Goal: Information Seeking & Learning: Learn about a topic

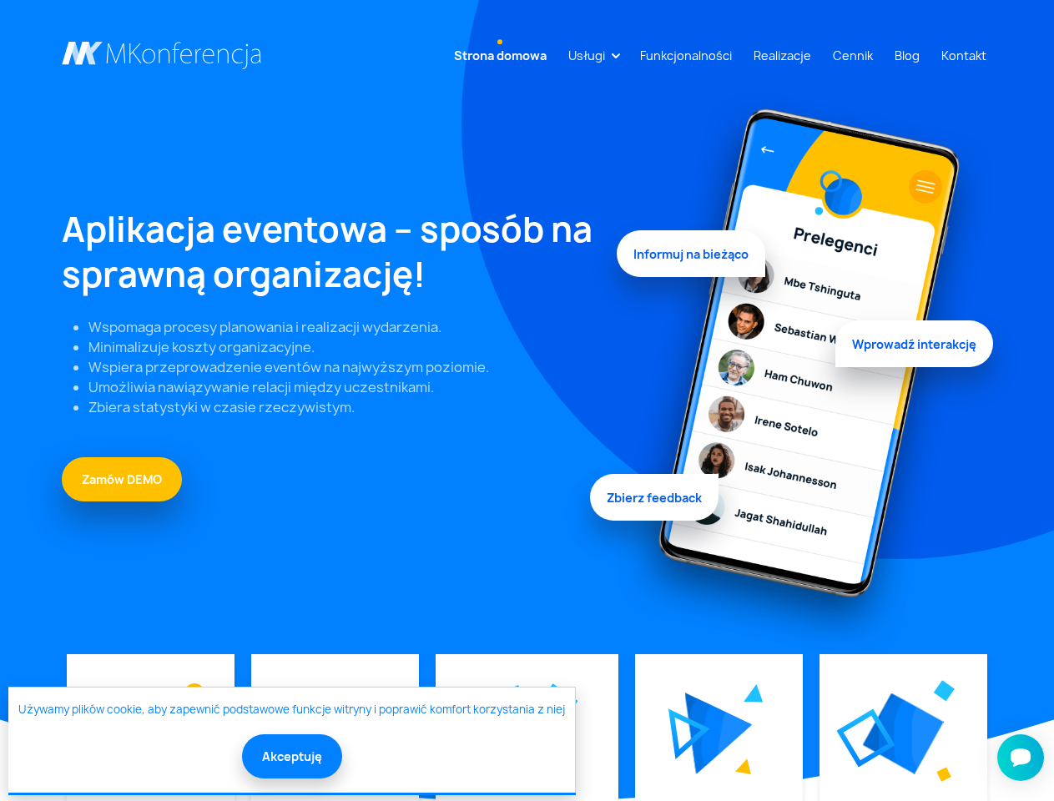
click at [590, 55] on link "Usługi" at bounding box center [587, 55] width 50 height 31
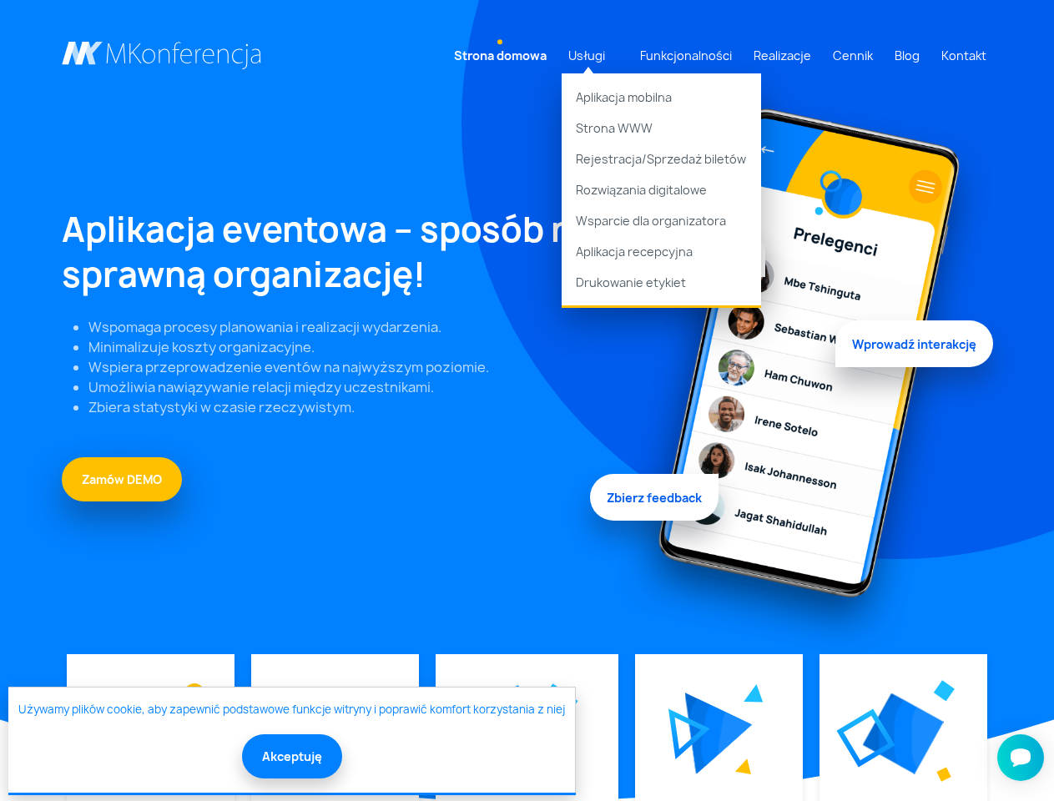
click at [718, 734] on img at bounding box center [719, 734] width 68 height 82
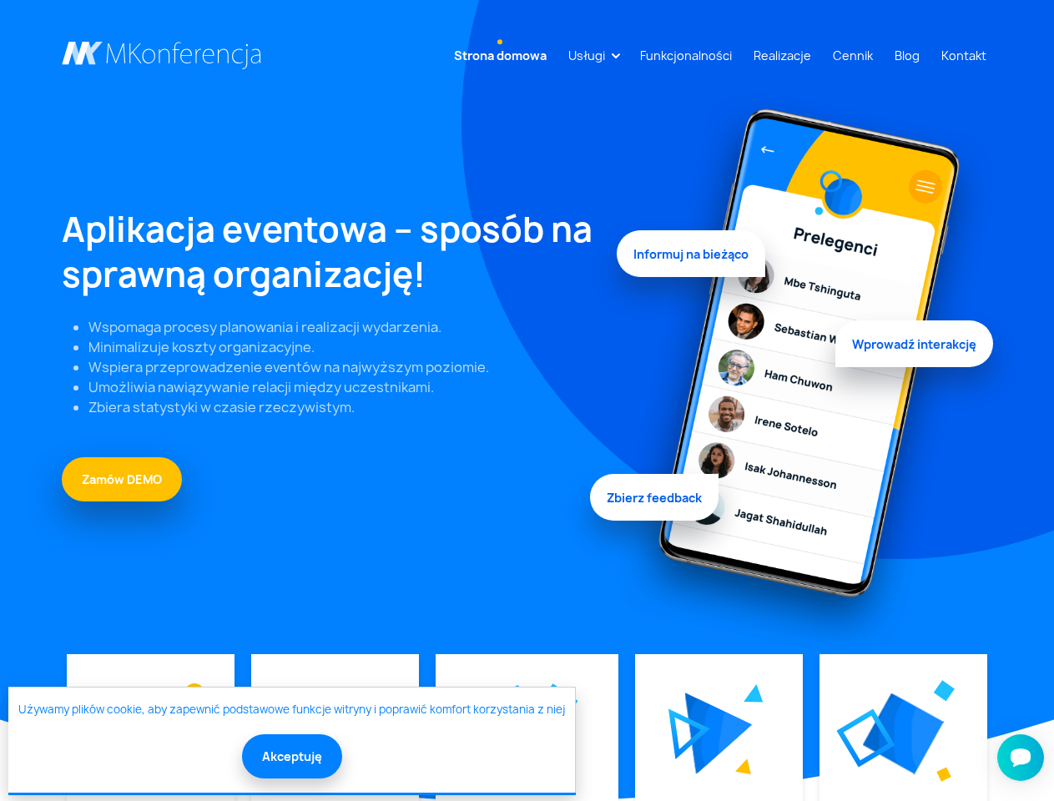
click at [902, 734] on img at bounding box center [903, 734] width 81 height 81
click at [290, 756] on button "Akceptuję" at bounding box center [292, 756] width 100 height 44
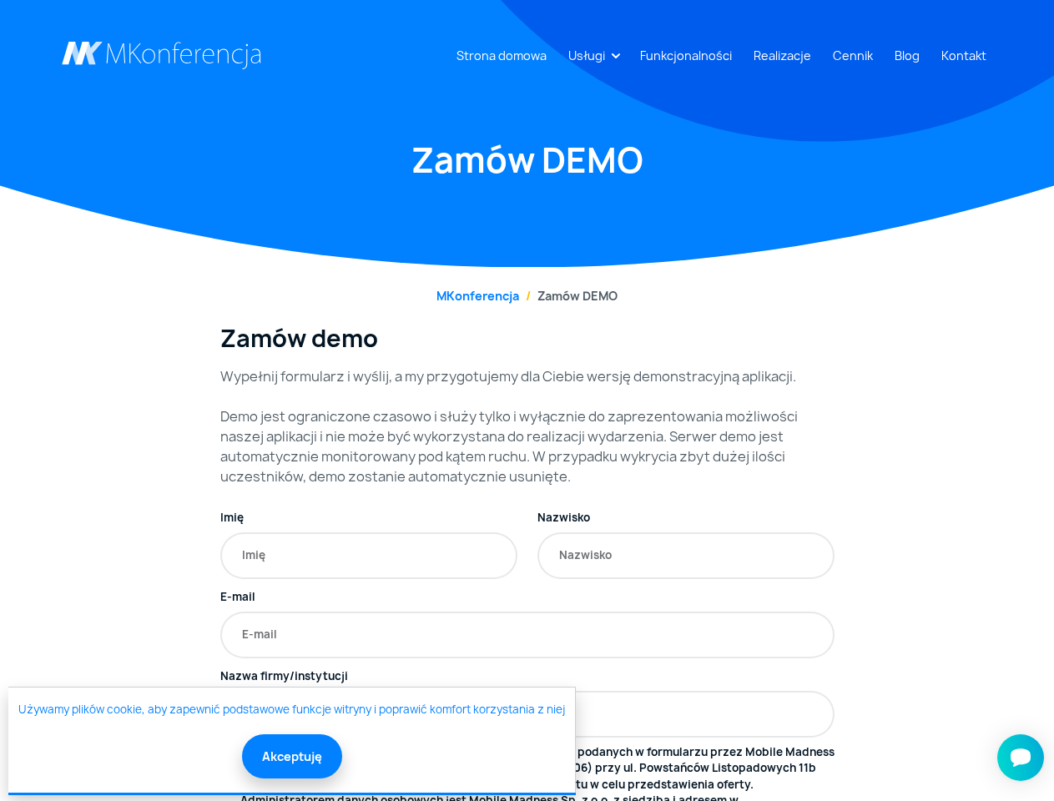
click at [590, 55] on link "Usługi" at bounding box center [587, 55] width 50 height 31
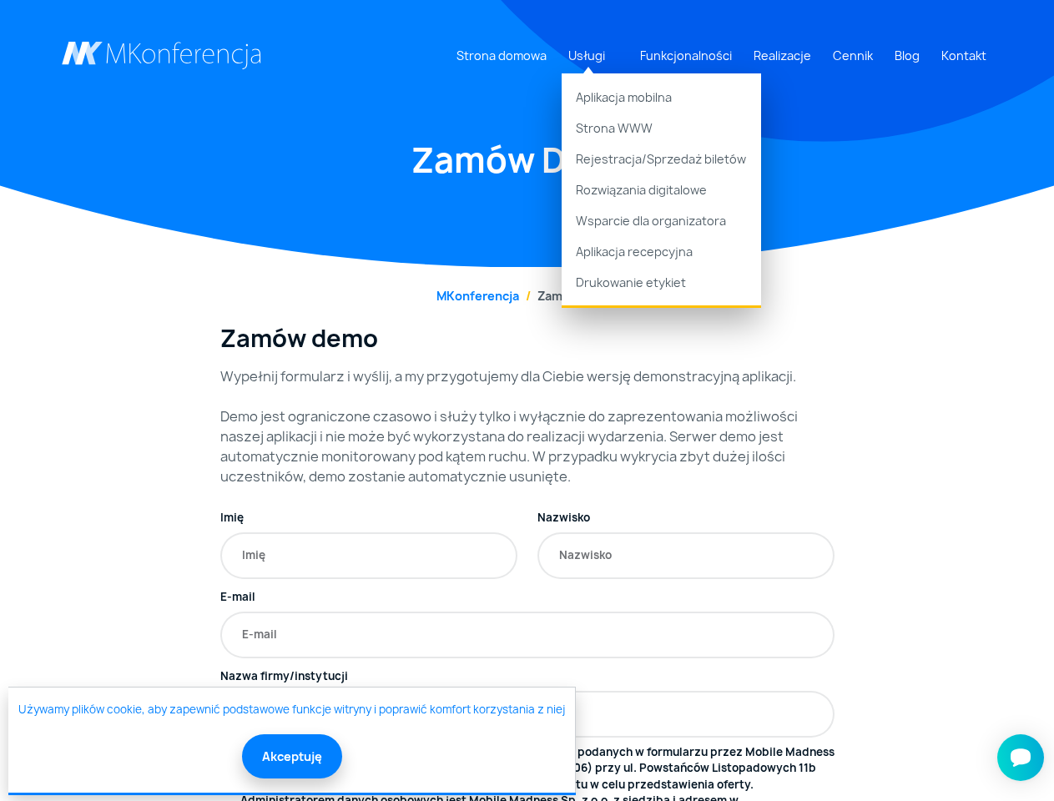
click at [290, 756] on button "Akceptuję" at bounding box center [292, 756] width 100 height 44
